Goal: Task Accomplishment & Management: Manage account settings

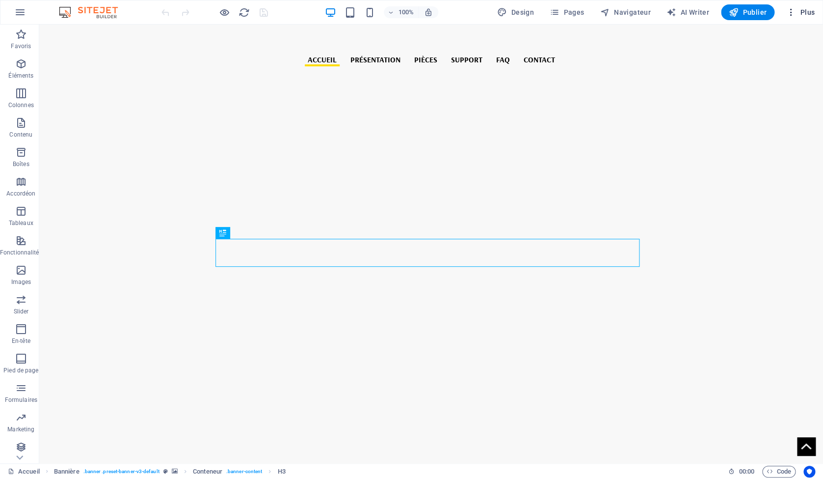
click at [796, 18] on button "Plus" at bounding box center [800, 12] width 36 height 16
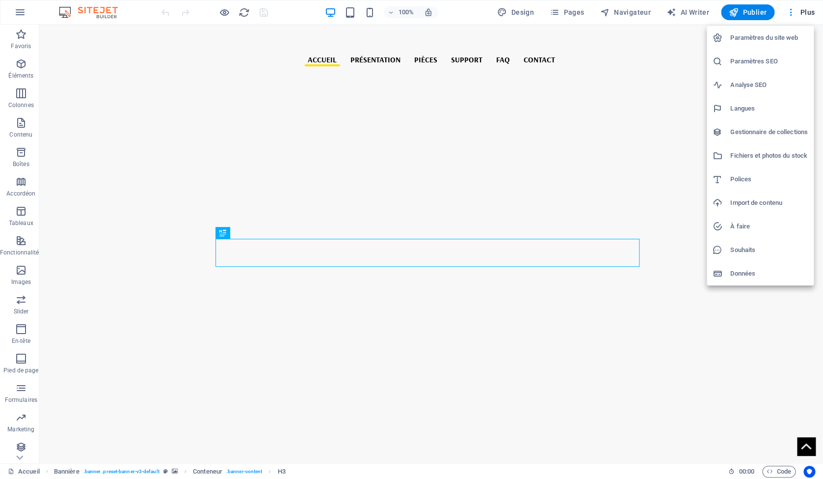
click at [748, 40] on h6 "Paramètres du site web" at bounding box center [769, 38] width 78 height 12
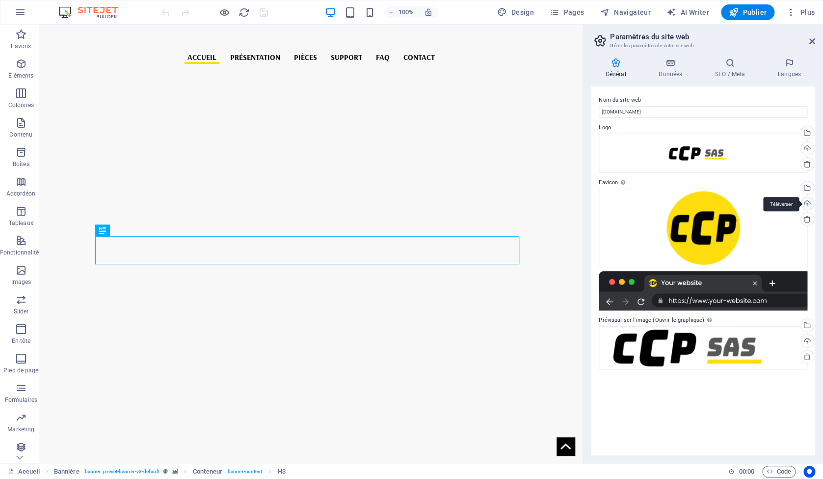
click at [808, 204] on div "Téléverser" at bounding box center [806, 204] width 15 height 15
click at [806, 201] on div "Téléverser" at bounding box center [806, 204] width 15 height 15
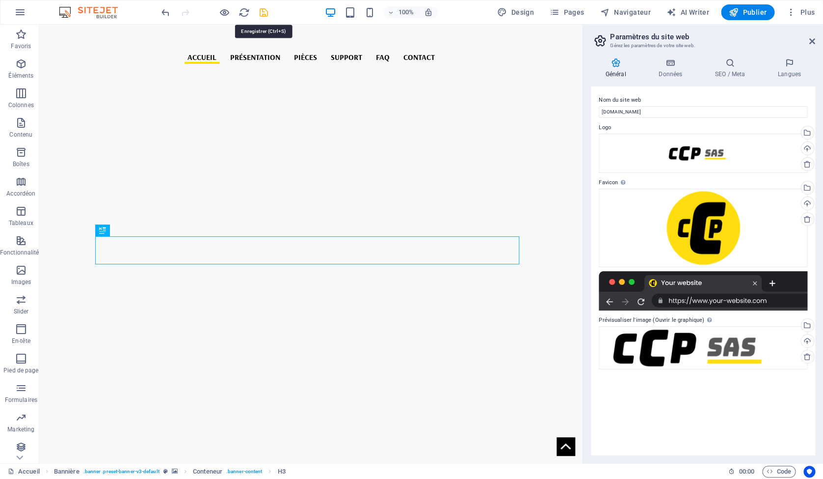
click at [264, 14] on icon "save" at bounding box center [263, 12] width 11 height 11
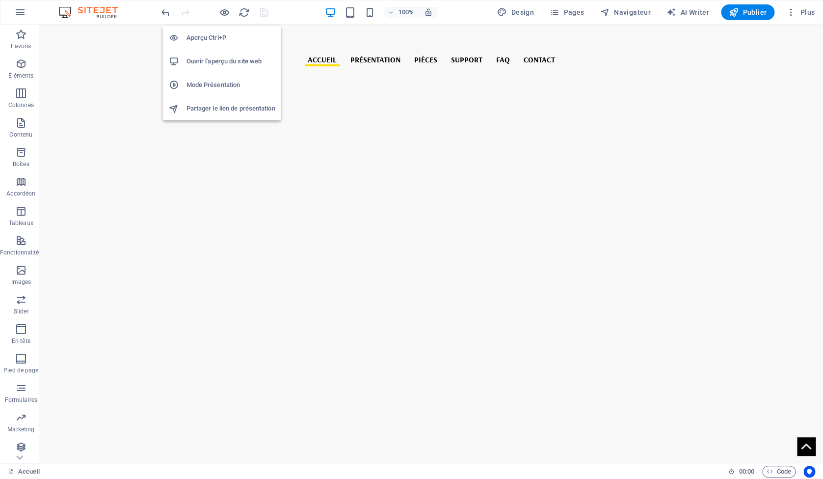
click at [218, 59] on h6 "Ouvrir l'aperçu du site web" at bounding box center [230, 61] width 89 height 12
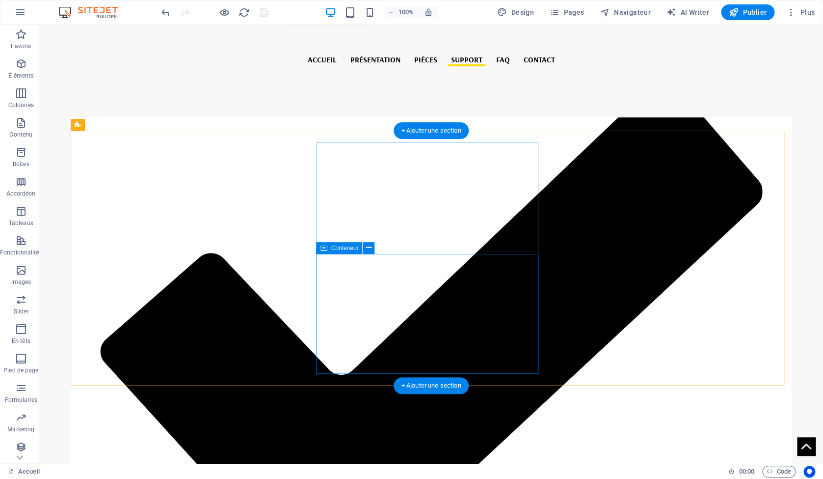
scroll to position [2480, 0]
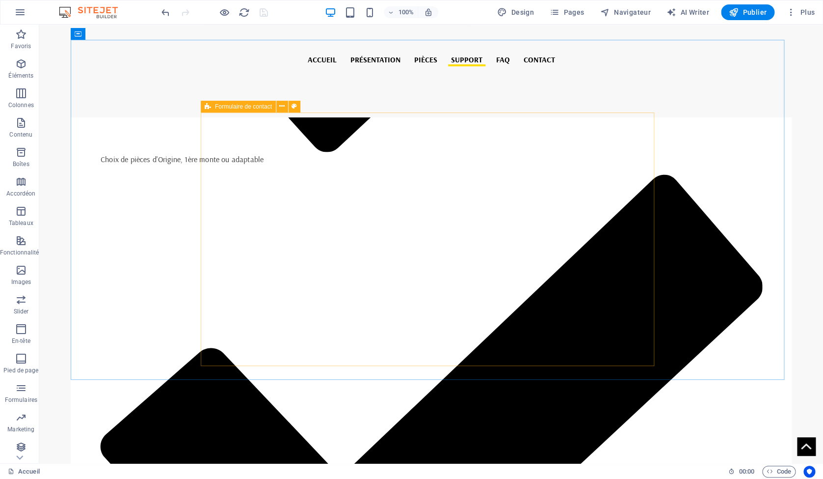
click at [210, 106] on icon at bounding box center [208, 107] width 6 height 12
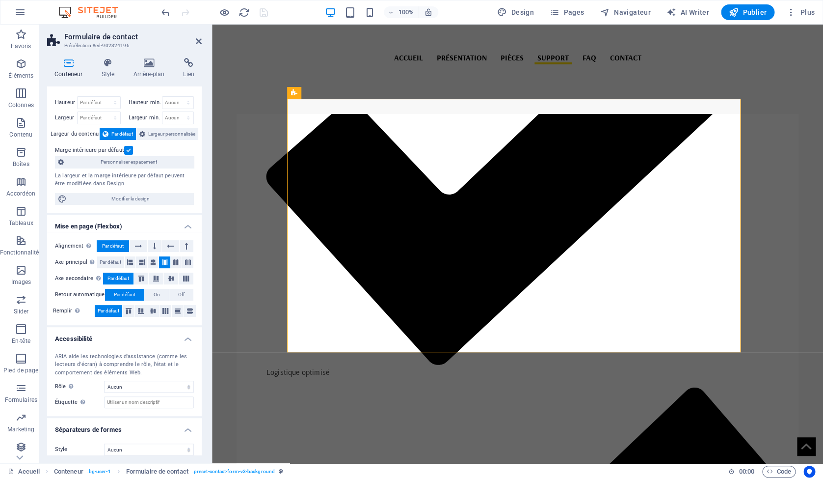
scroll to position [24, 0]
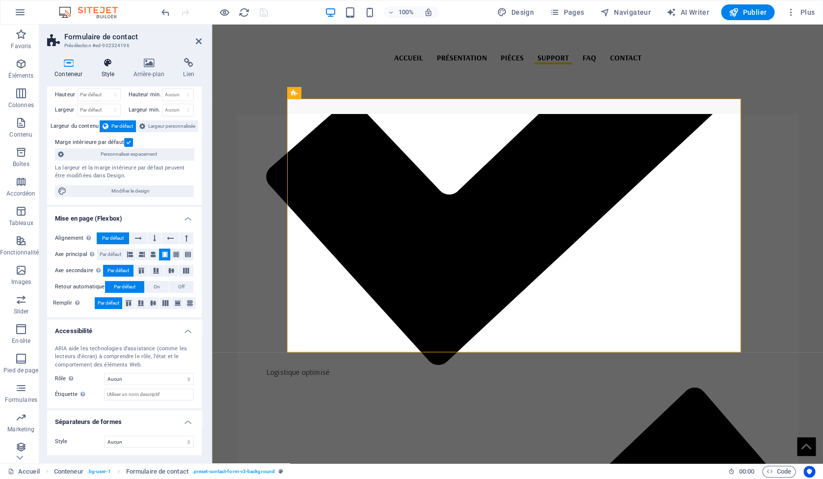
click at [104, 67] on icon at bounding box center [108, 63] width 28 height 10
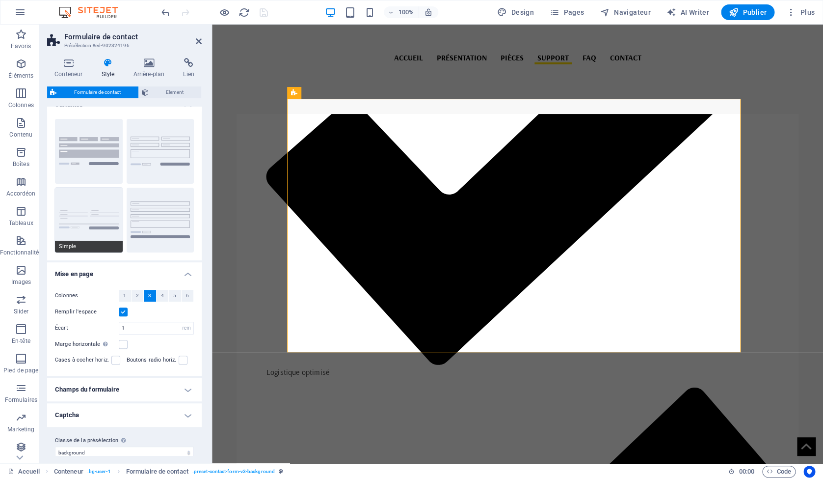
scroll to position [39, 0]
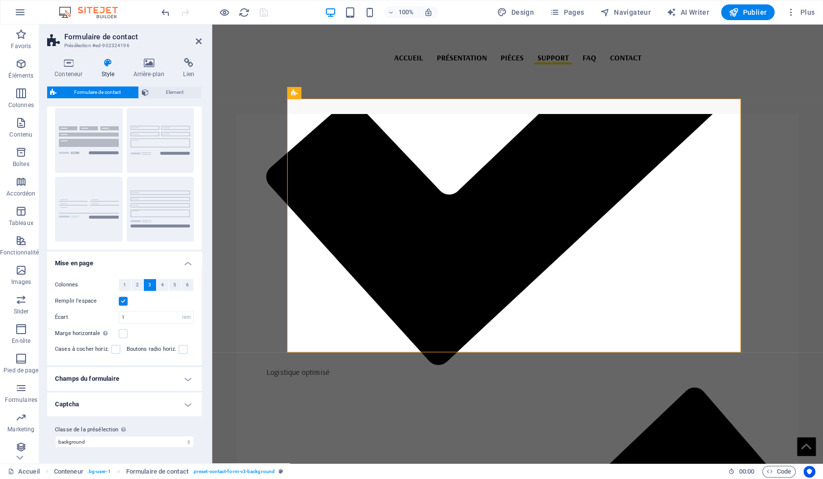
click at [152, 384] on h4 "Champs du formulaire" at bounding box center [124, 379] width 155 height 24
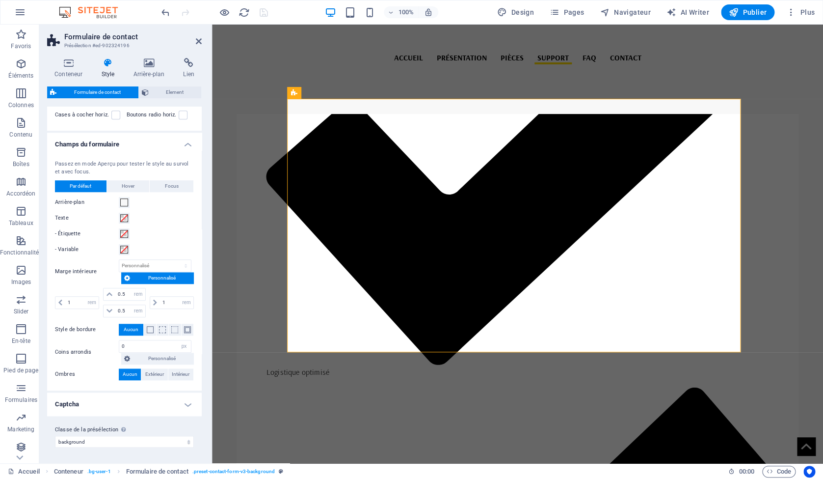
scroll to position [273, 0]
click at [155, 399] on h4 "Captcha" at bounding box center [124, 404] width 155 height 24
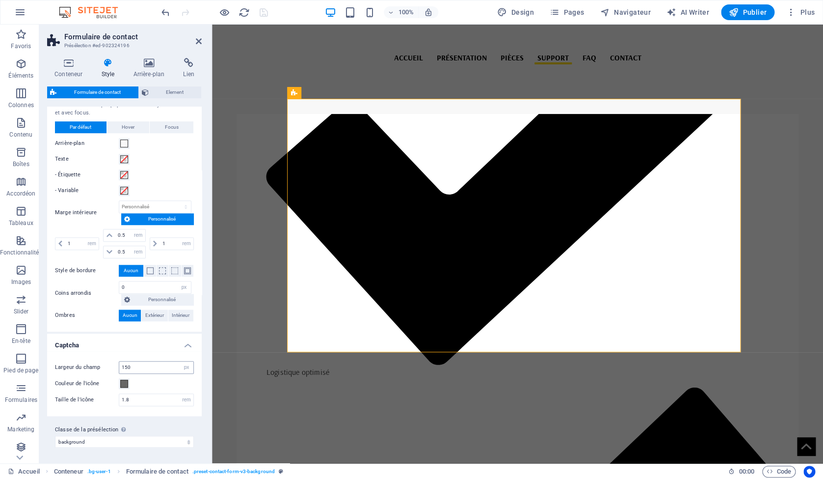
scroll to position [0, 0]
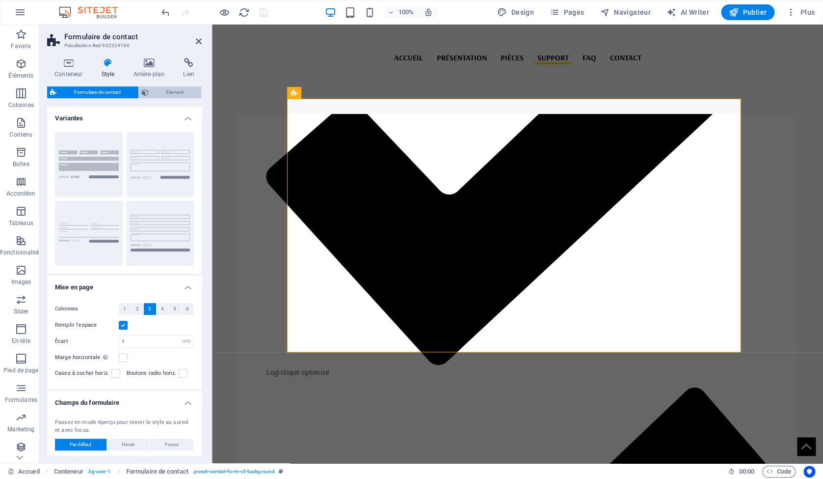
click at [171, 91] on span "Element" at bounding box center [175, 92] width 47 height 12
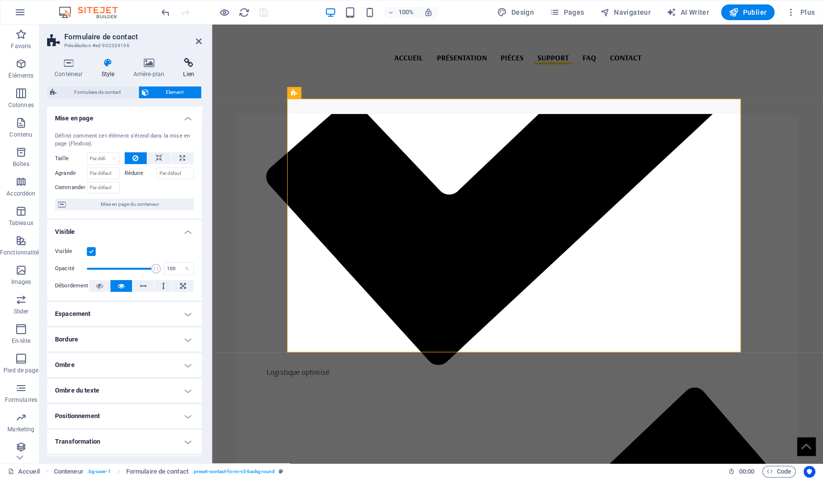
click at [187, 68] on icon at bounding box center [189, 63] width 26 height 10
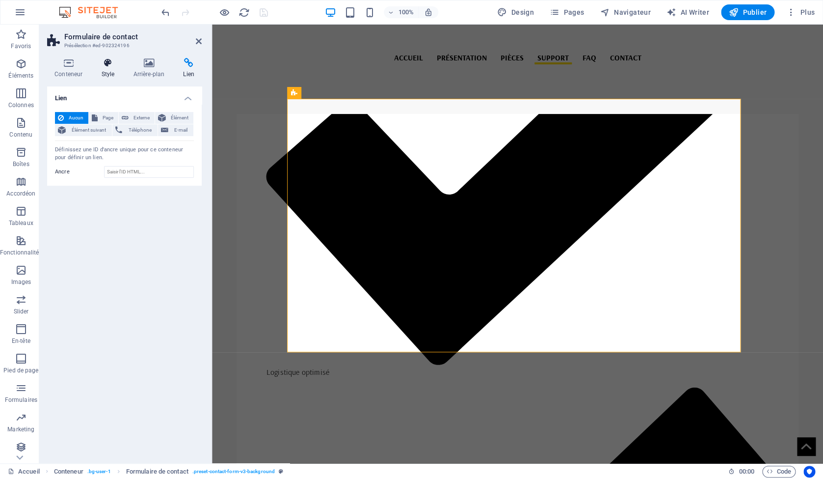
click at [107, 66] on icon at bounding box center [108, 63] width 28 height 10
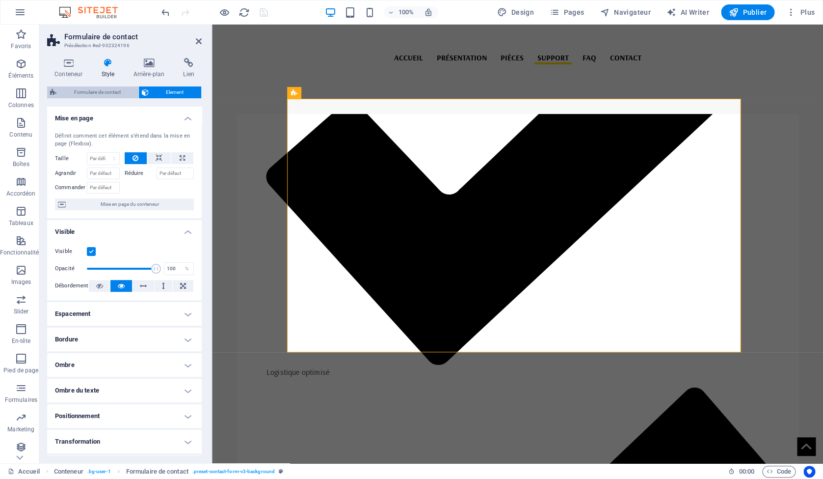
click at [71, 91] on span "Formulaire de contact" at bounding box center [97, 92] width 76 height 12
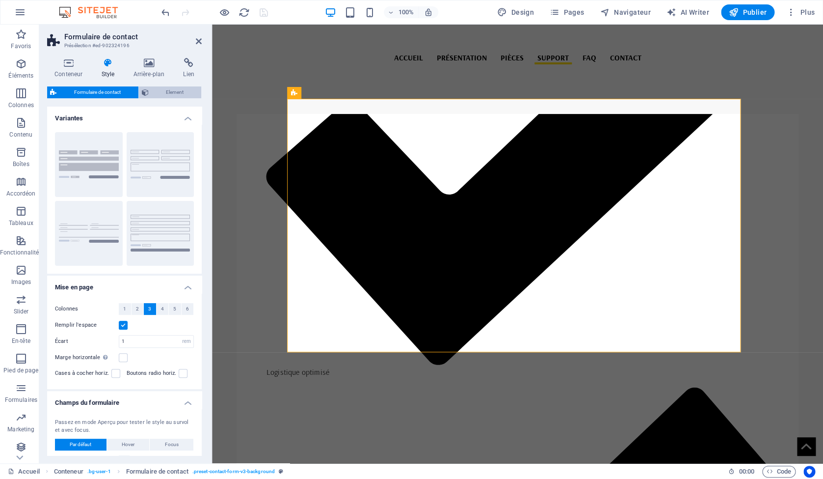
click at [154, 92] on span "Element" at bounding box center [175, 92] width 47 height 12
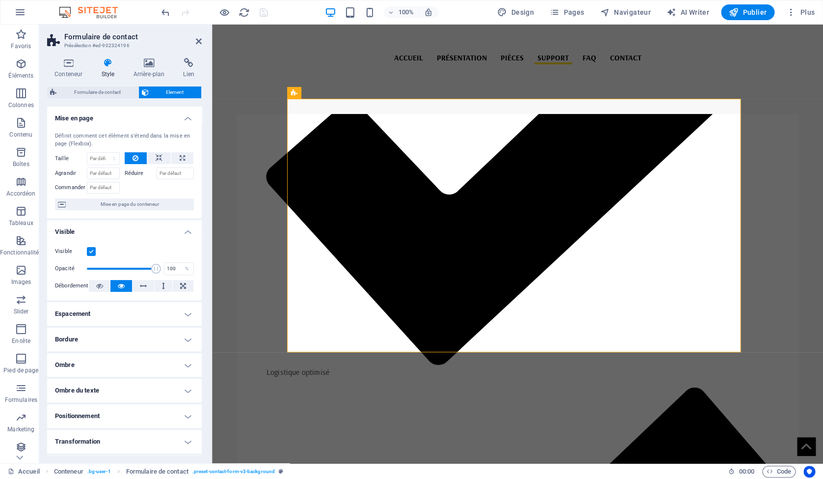
scroll to position [75, 0]
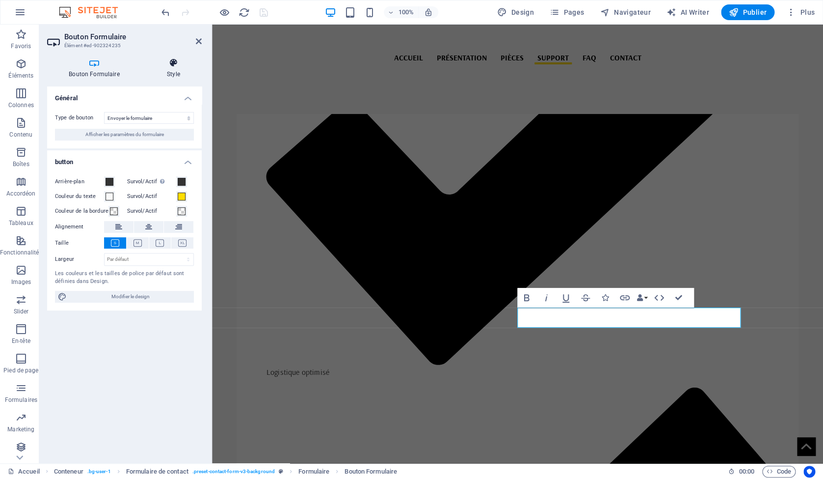
click at [172, 75] on h4 "Style" at bounding box center [173, 68] width 56 height 21
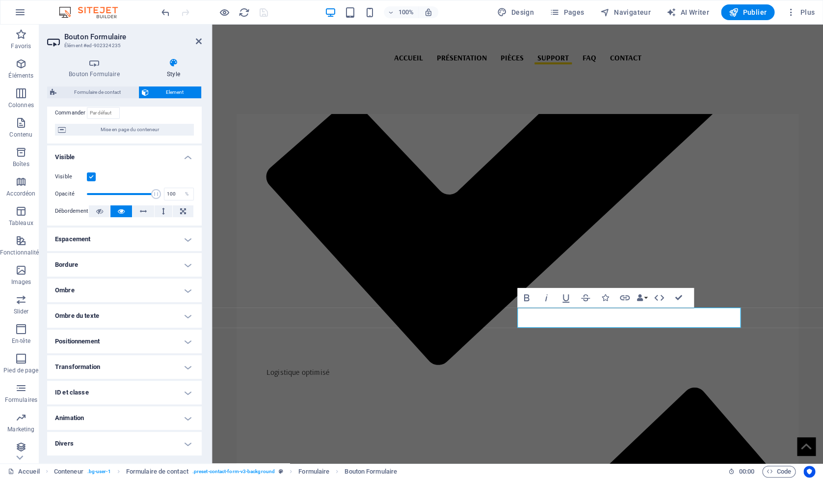
scroll to position [0, 0]
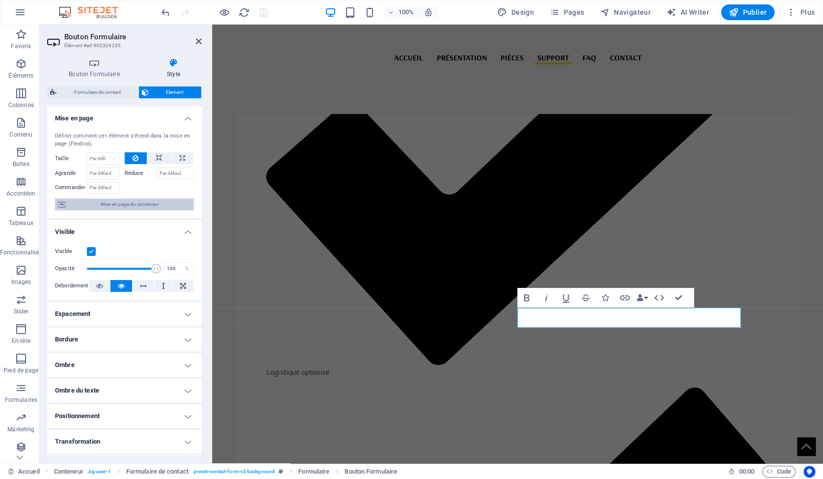
click at [115, 207] on span "Mise en page du conteneur" at bounding box center [130, 204] width 122 height 12
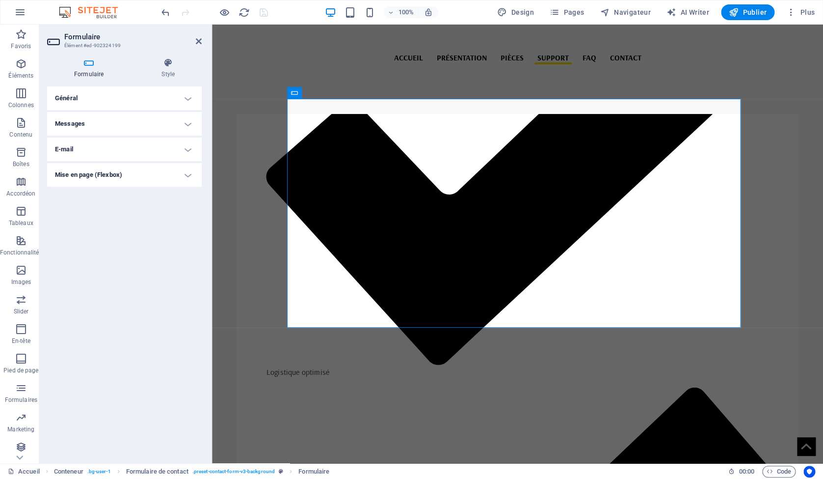
click at [124, 95] on h4 "Général" at bounding box center [124, 98] width 155 height 24
click at [138, 148] on h4 "Messages" at bounding box center [124, 145] width 155 height 24
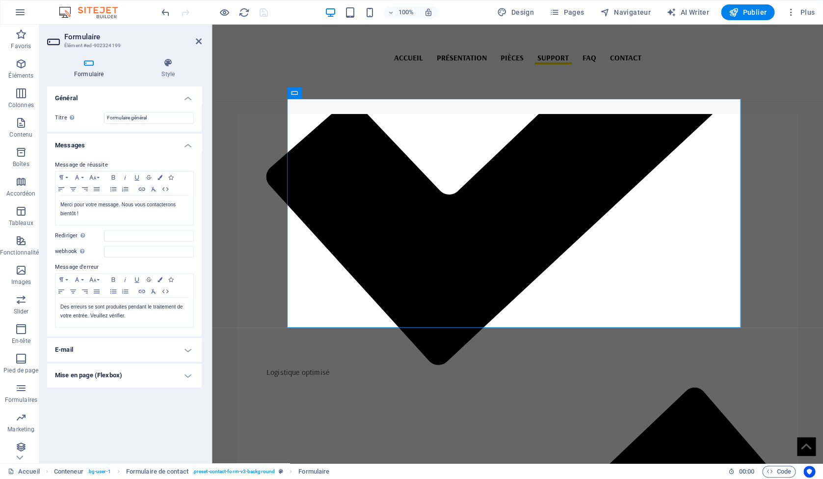
click at [133, 352] on h4 "E-mail" at bounding box center [124, 350] width 155 height 24
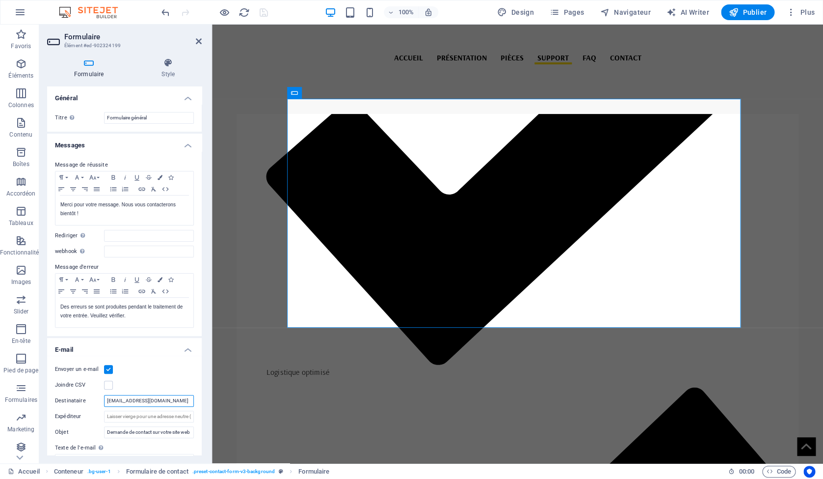
click at [164, 400] on input "[EMAIL_ADDRESS][DOMAIN_NAME]" at bounding box center [149, 401] width 90 height 12
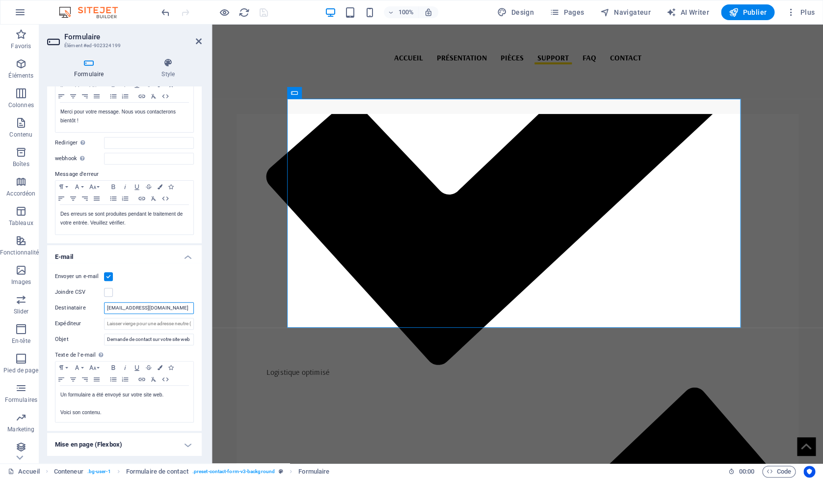
scroll to position [94, 0]
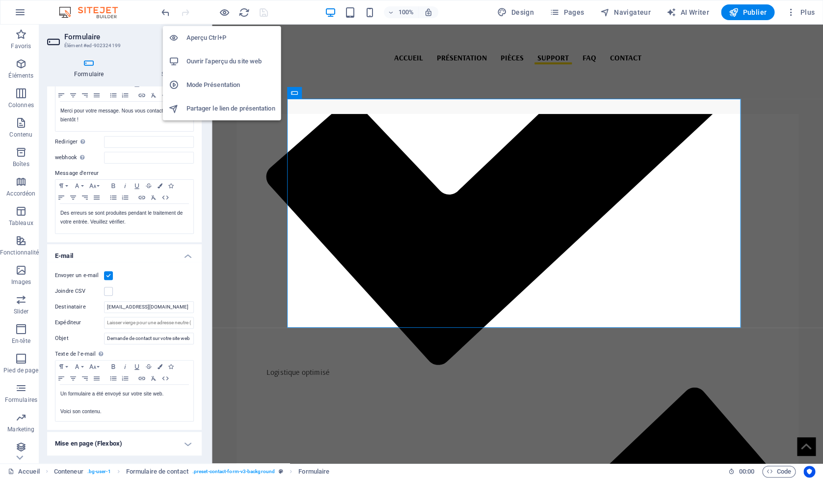
click at [229, 59] on h6 "Ouvrir l'aperçu du site web" at bounding box center [230, 61] width 89 height 12
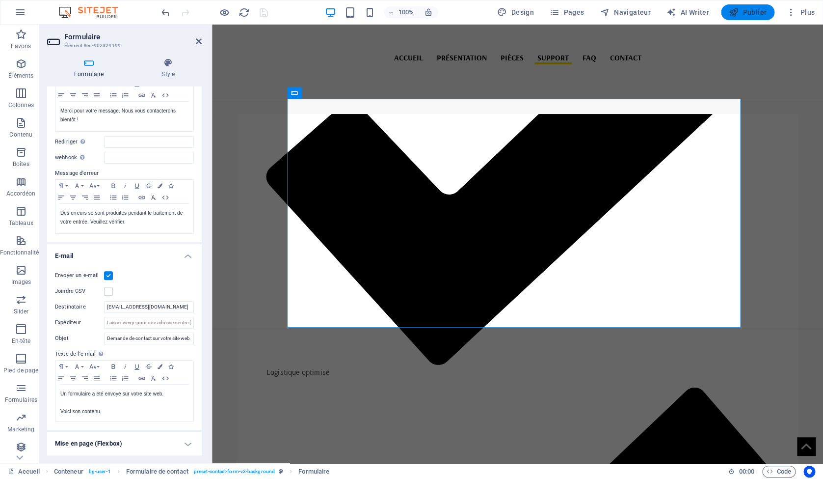
click at [756, 12] on span "Publier" at bounding box center [748, 12] width 38 height 10
